Goal: Information Seeking & Learning: Learn about a topic

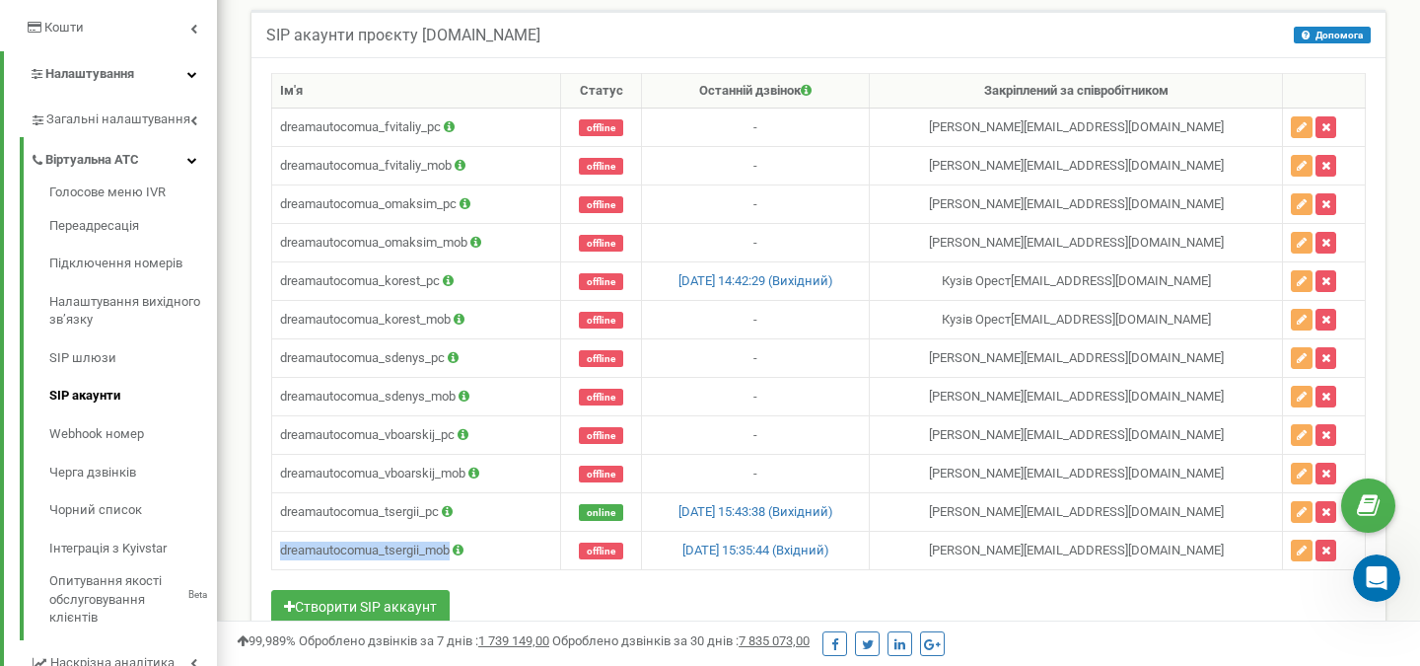
scroll to position [1103, 0]
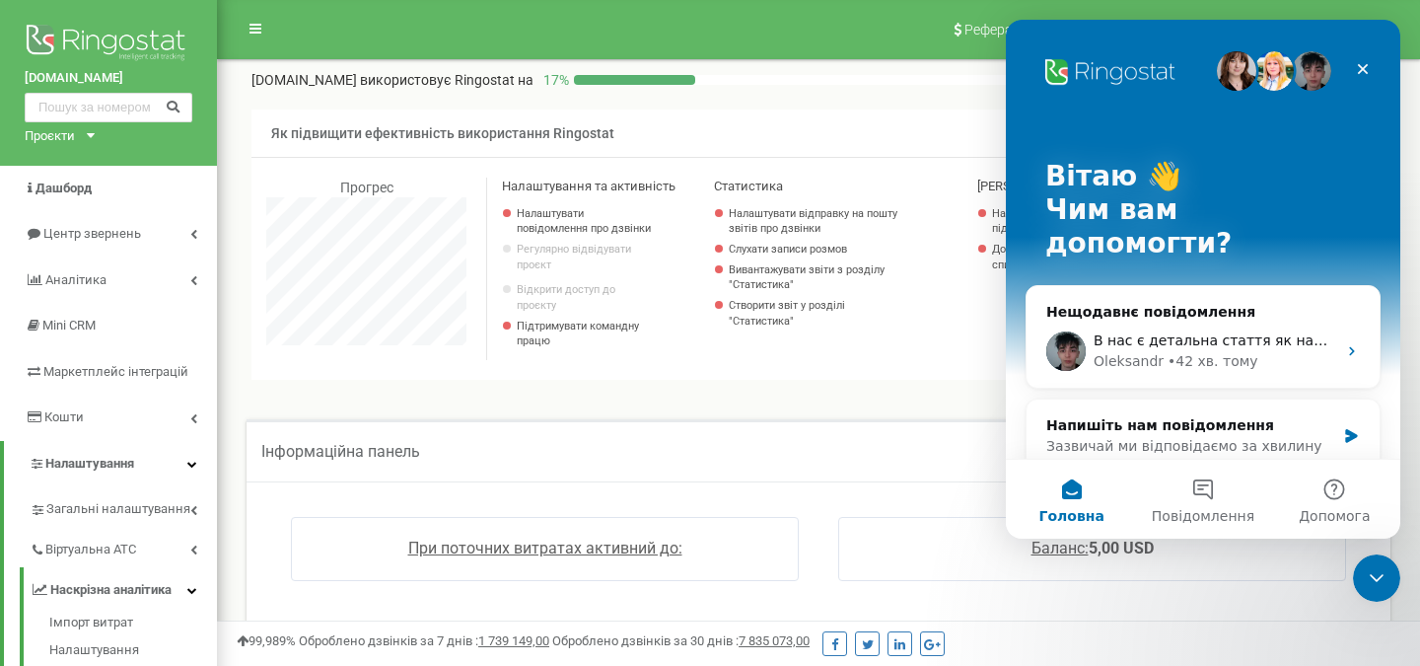
scroll to position [1183, 1203]
click at [1367, 69] on icon "Закрити" at bounding box center [1363, 69] width 16 height 16
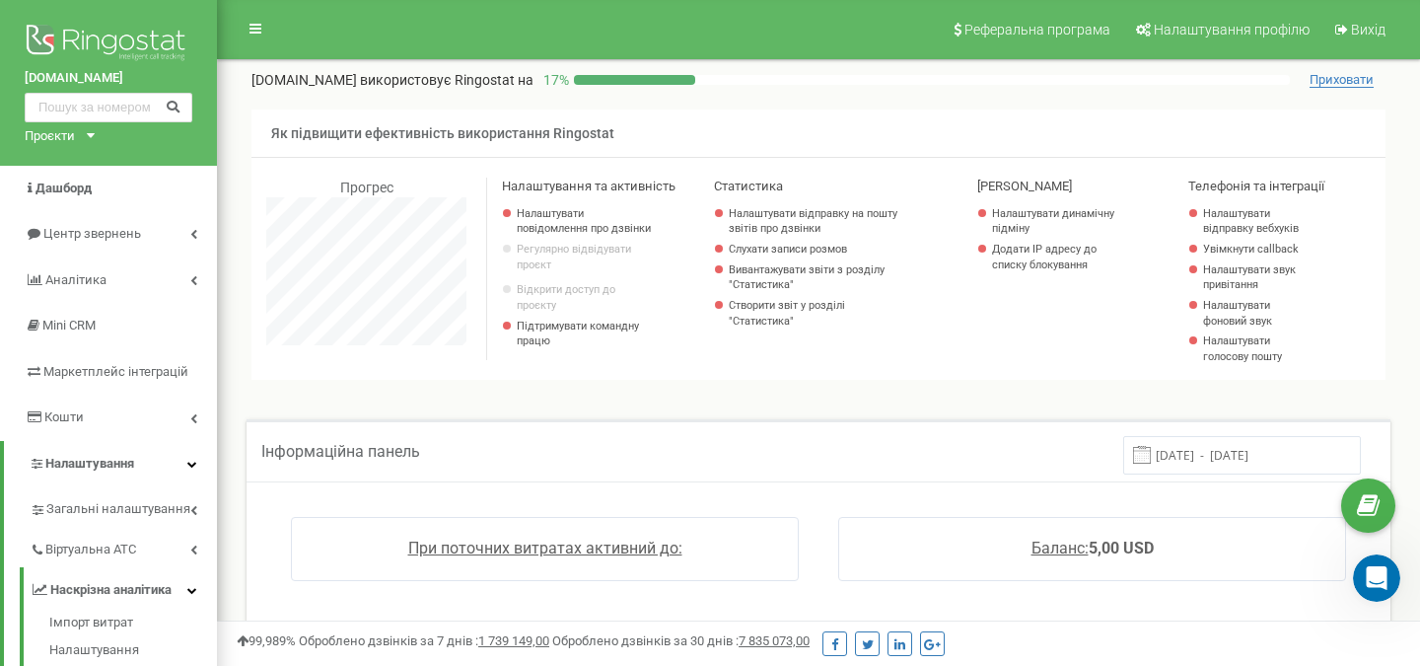
scroll to position [0, 0]
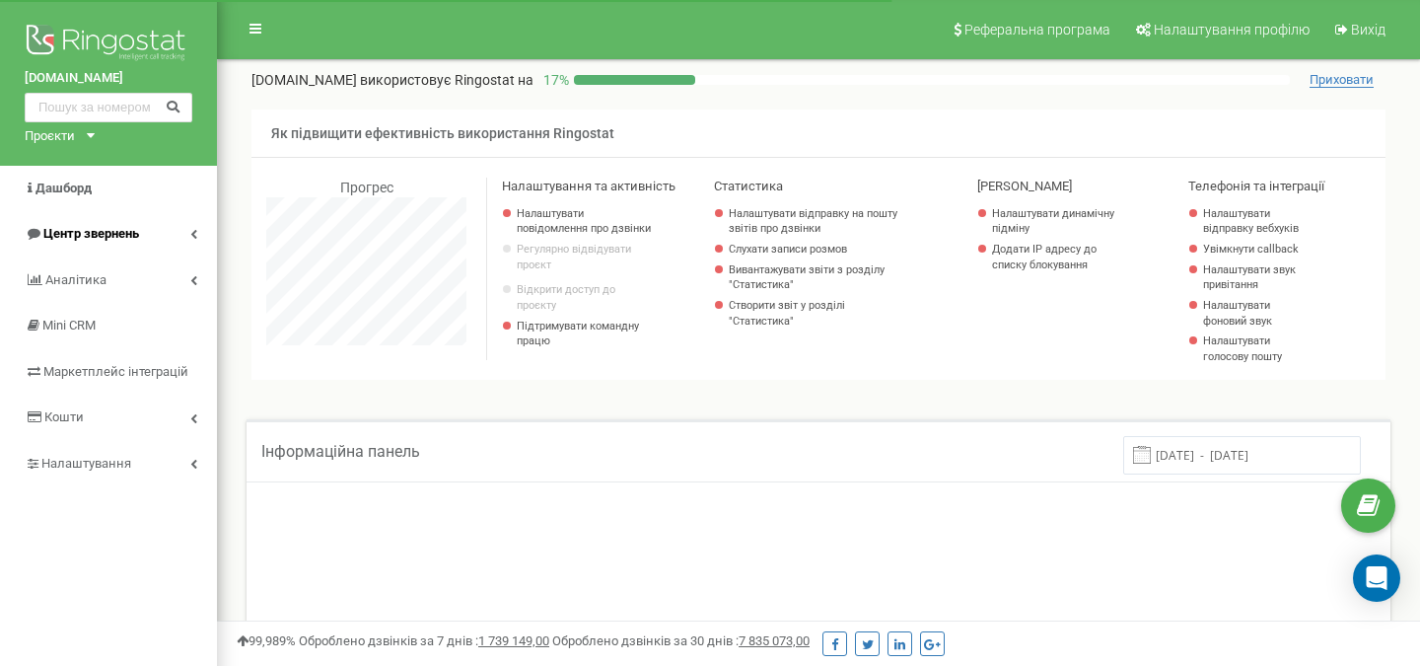
scroll to position [1183, 1203]
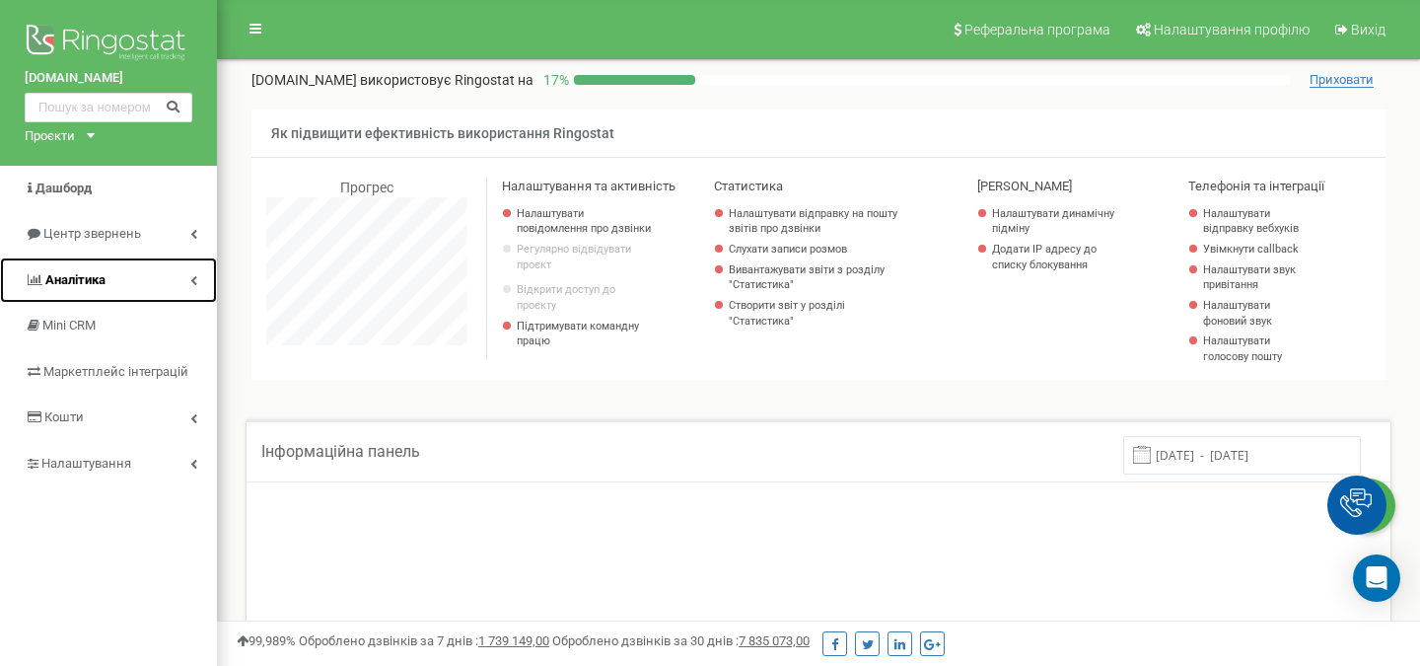
click at [103, 279] on span "Аналiтика" at bounding box center [75, 279] width 60 height 15
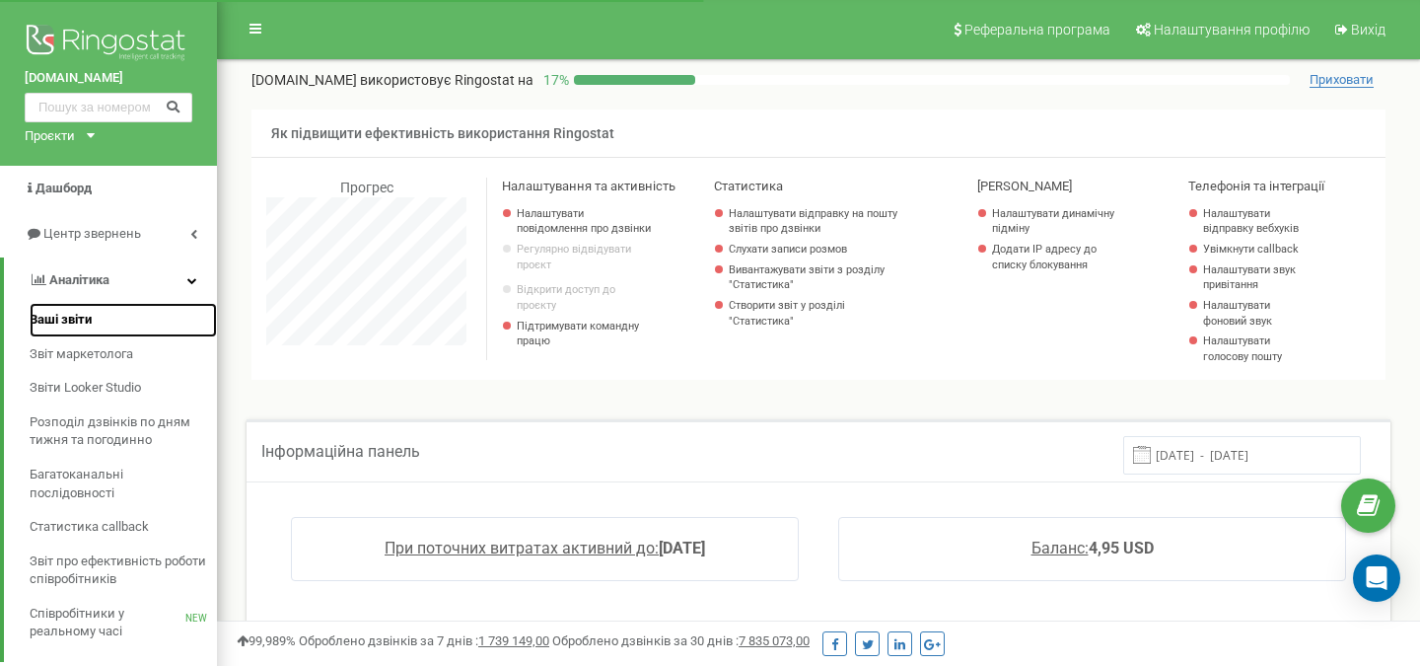
click at [101, 305] on link "Ваші звіти" at bounding box center [123, 320] width 187 height 35
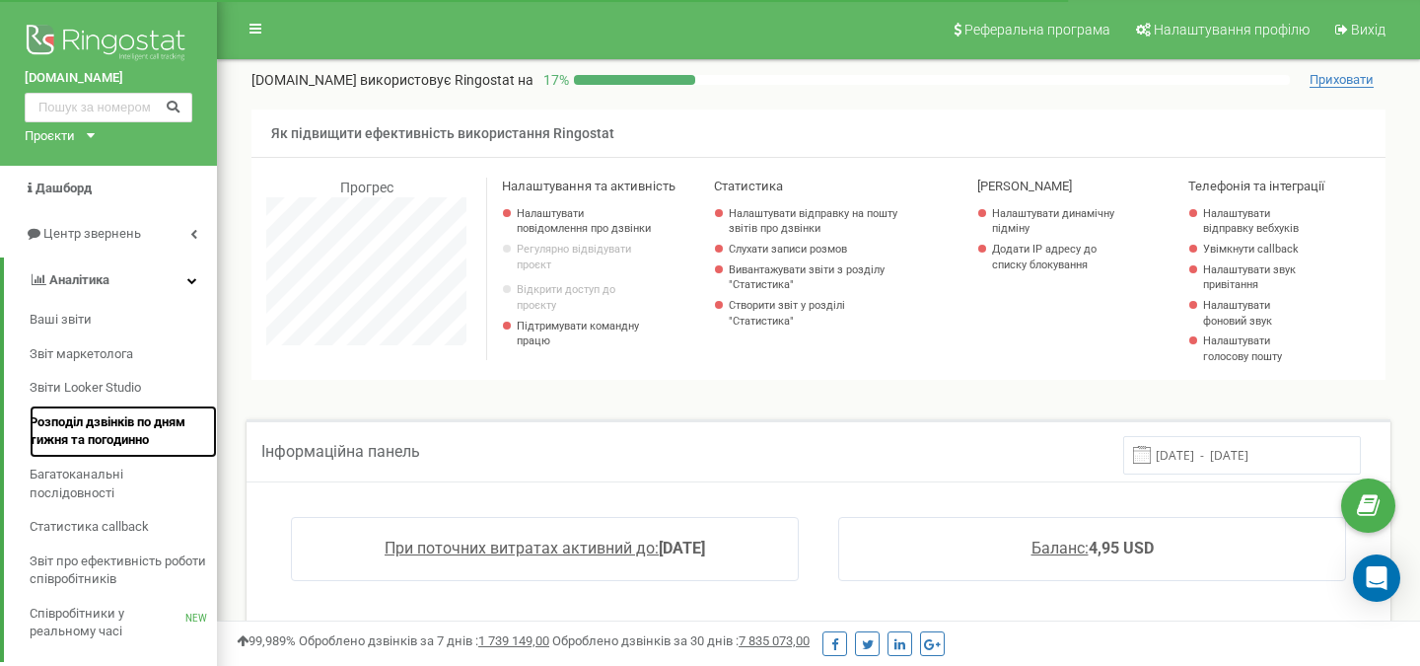
click at [114, 439] on span "Розподіл дзвінків по дням тижня та погодинно" at bounding box center [118, 431] width 177 height 36
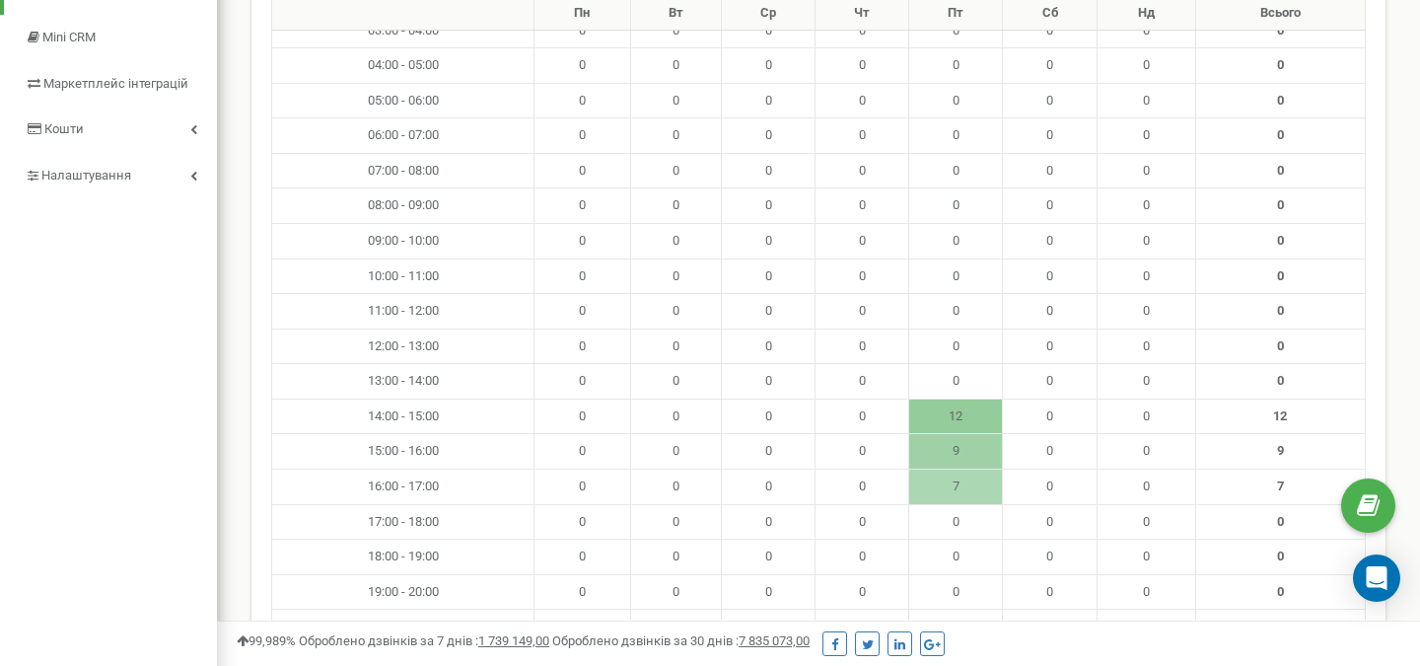
scroll to position [653, 0]
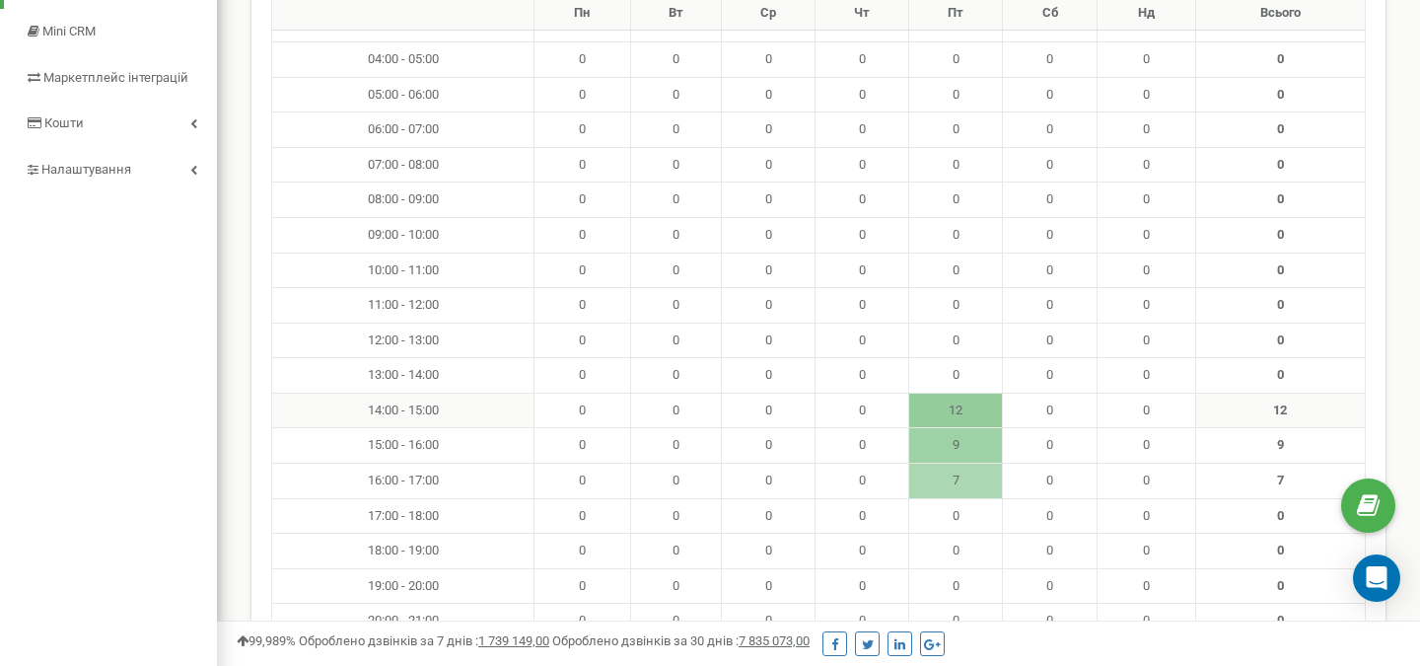
click at [949, 420] on td "12" at bounding box center [956, 409] width 94 height 35
drag, startPoint x: 960, startPoint y: 415, endPoint x: 944, endPoint y: 415, distance: 16.8
click at [944, 415] on td "12" at bounding box center [956, 409] width 94 height 35
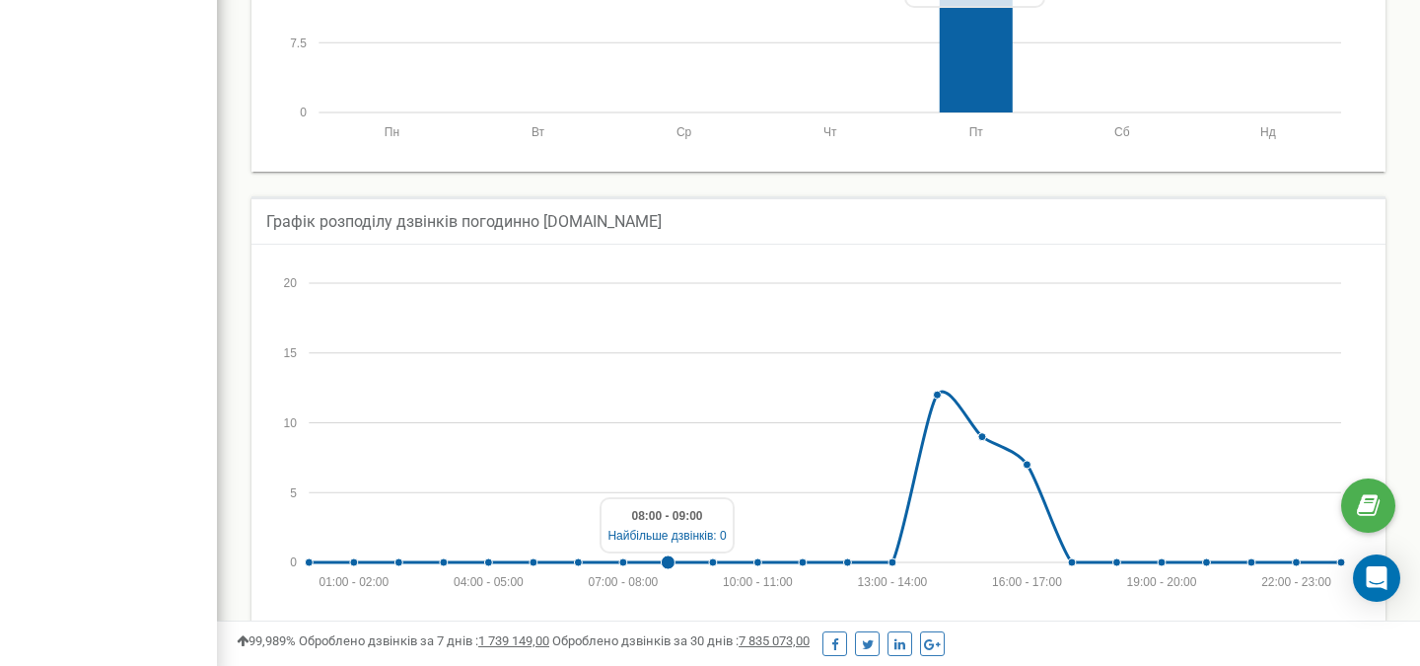
scroll to position [1755, 0]
